Goal: Ask a question

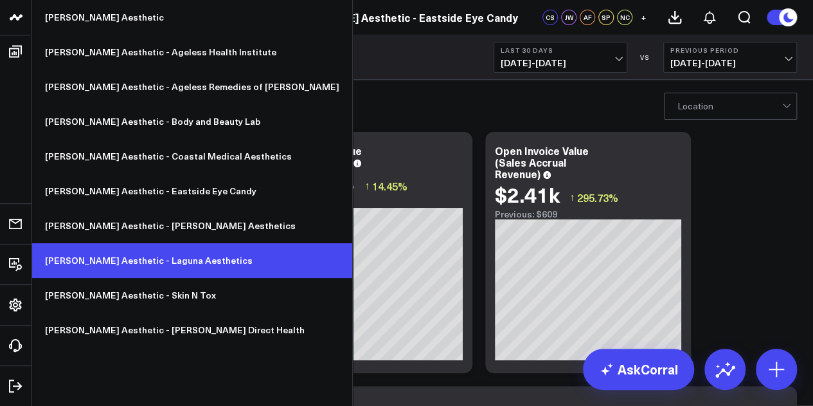
click at [135, 262] on link "[PERSON_NAME] Aesthetic - Laguna Aesthetics" at bounding box center [192, 260] width 320 height 35
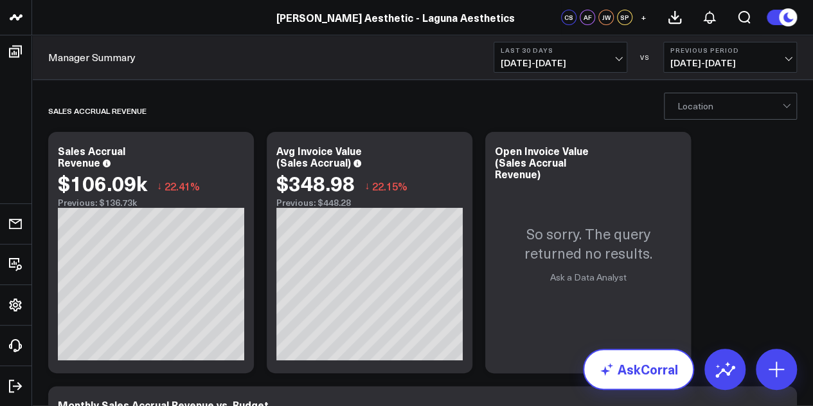
click at [645, 379] on link "AskCorral" at bounding box center [638, 368] width 111 height 41
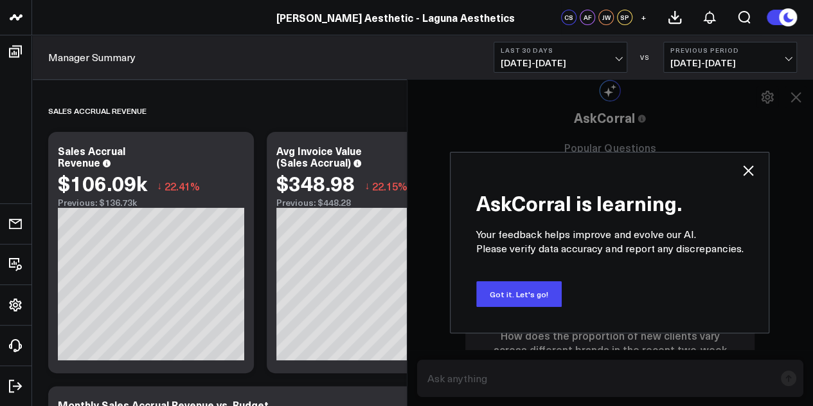
click at [753, 173] on icon at bounding box center [747, 170] width 15 height 15
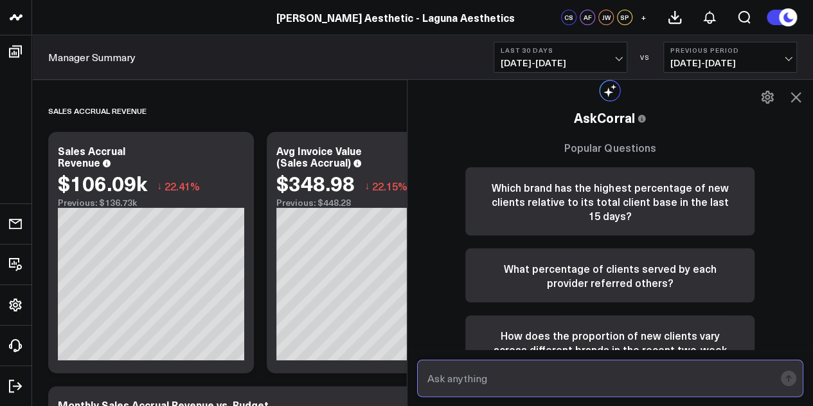
click at [611, 373] on input "text" at bounding box center [599, 377] width 351 height 23
type input "What is the sales accrual number for [DATE]"
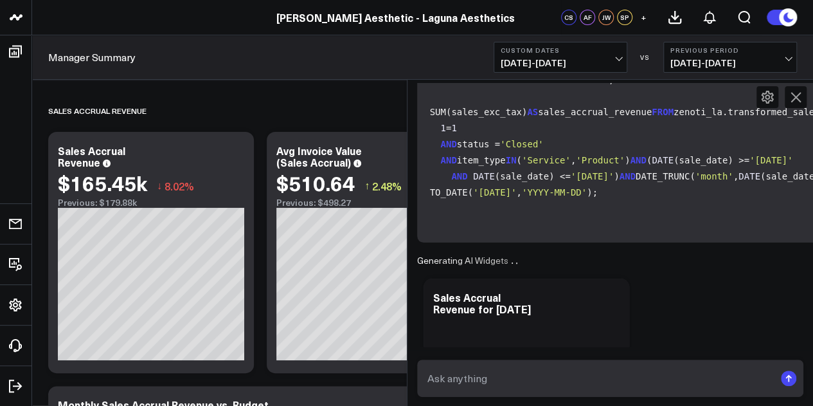
scroll to position [363, 0]
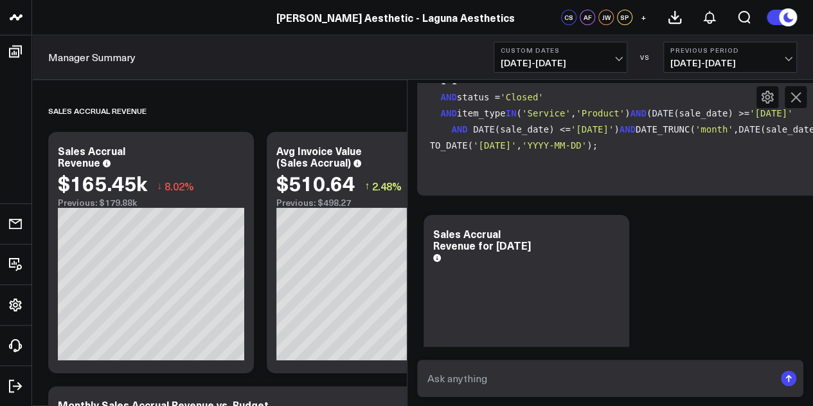
click at [800, 98] on icon at bounding box center [795, 96] width 15 height 15
